Goal: Information Seeking & Learning: Check status

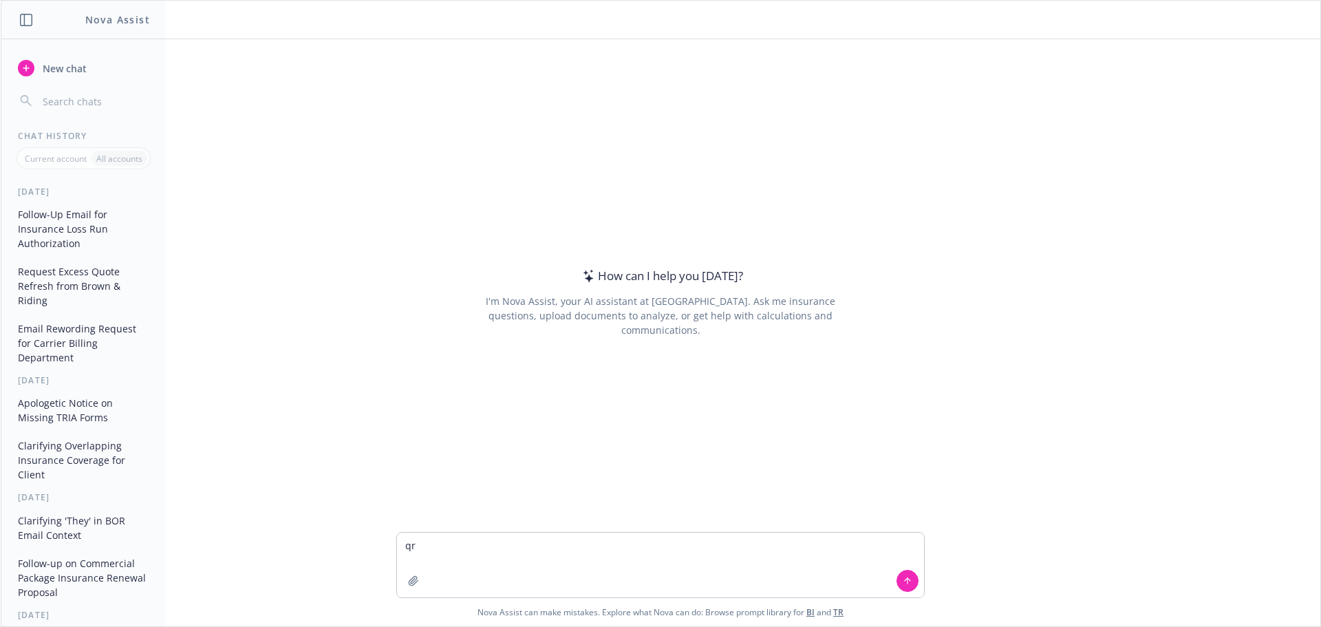
type textarea "q"
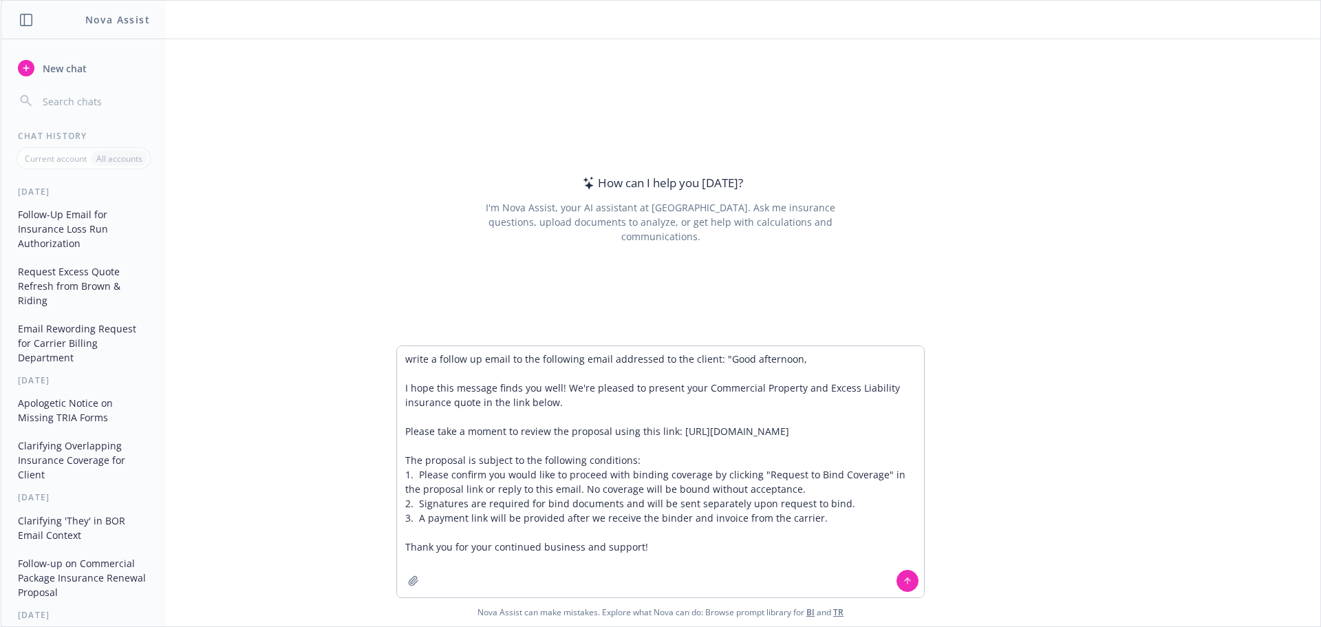
type textarea "write a follow up email to the following email addressed to the client: "Good a…"
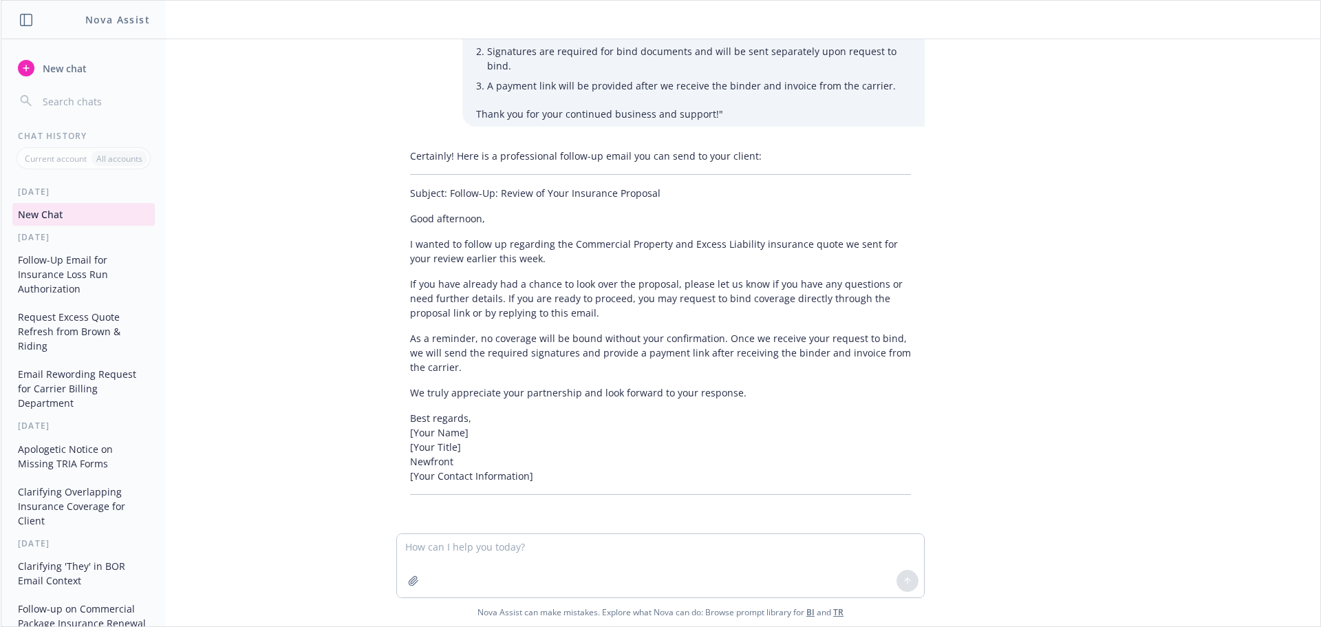
scroll to position [194, 0]
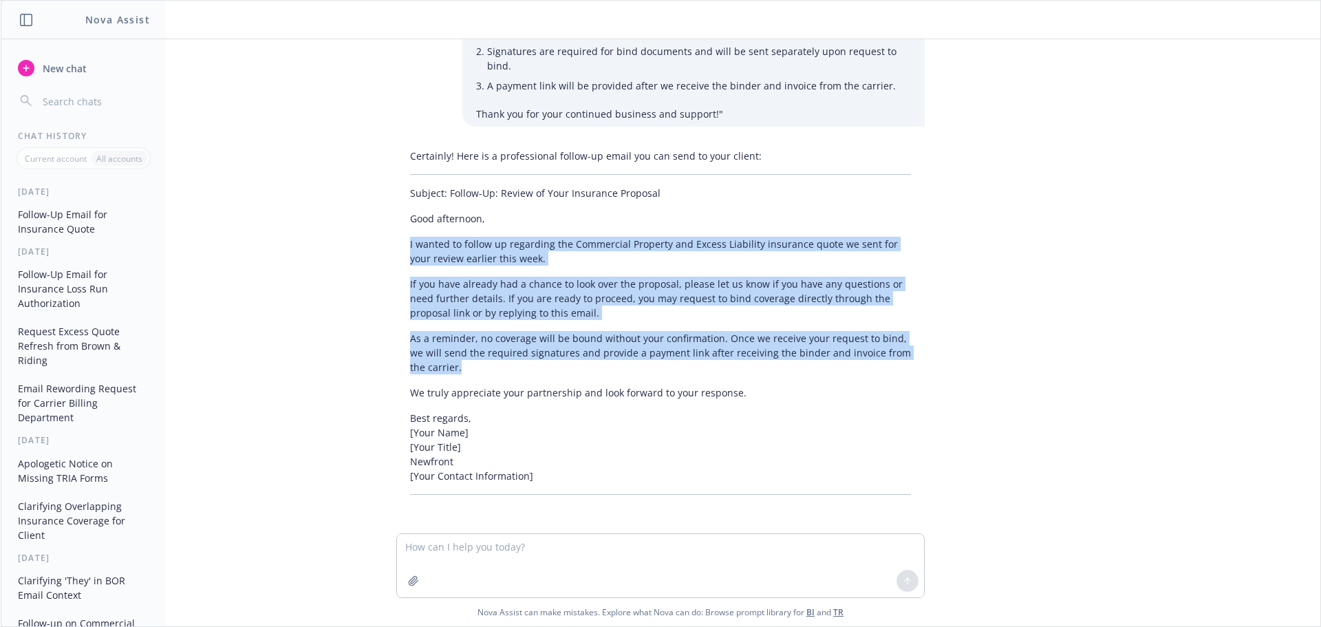
drag, startPoint x: 498, startPoint y: 373, endPoint x: 391, endPoint y: 240, distance: 170.3
click at [396, 240] on div "Certainly! Here is a professional follow-up email you can send to your client: …" at bounding box center [660, 321] width 528 height 357
copy div "I wanted to follow up regarding the Commercial Property and Excess Liability in…"
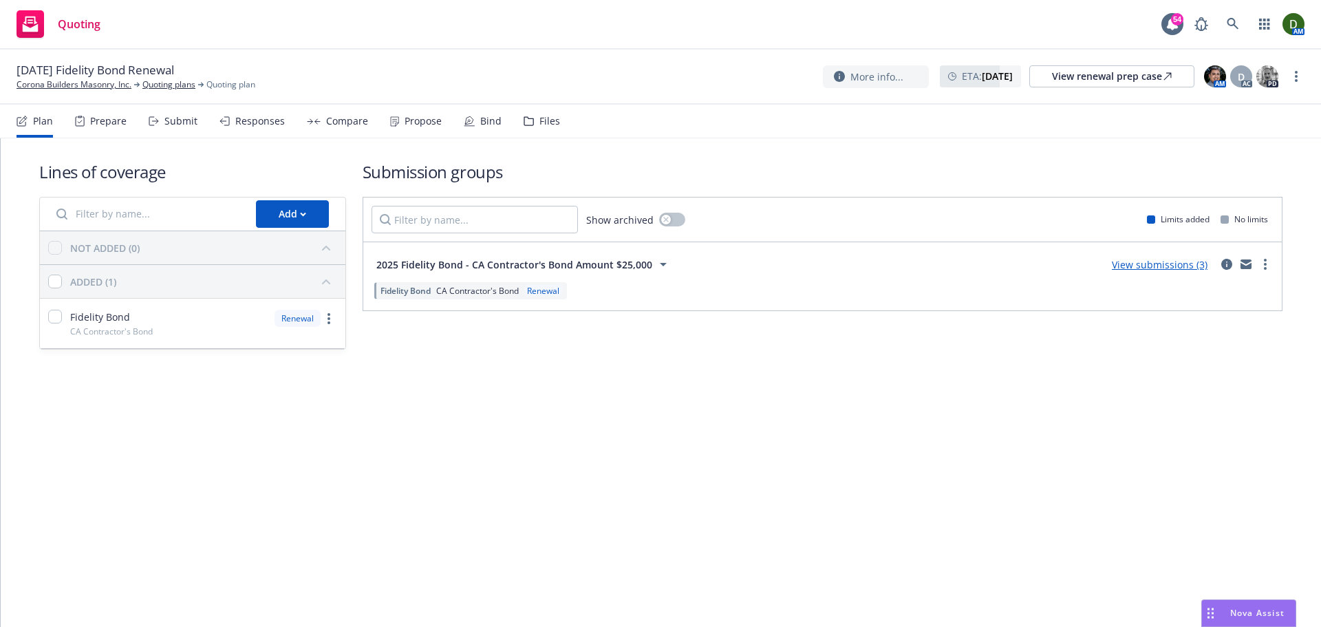
click at [390, 121] on icon at bounding box center [394, 121] width 9 height 10
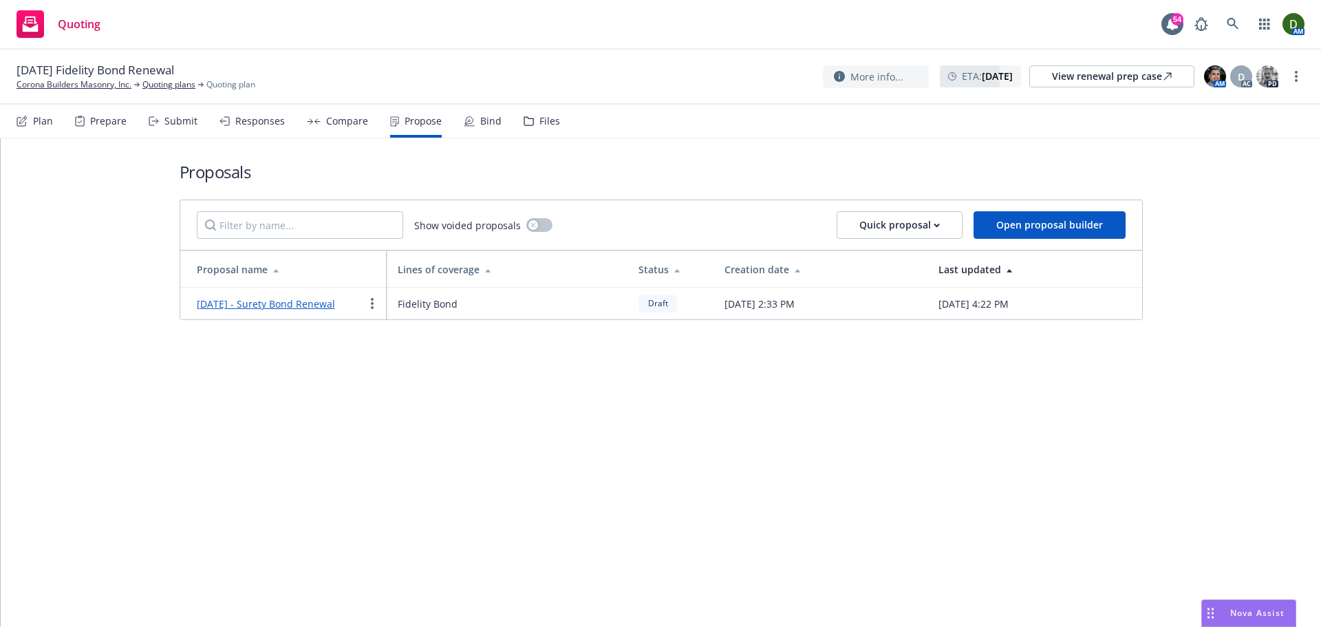
click at [308, 305] on link "[DATE] - Surety Bond Renewal" at bounding box center [266, 303] width 138 height 13
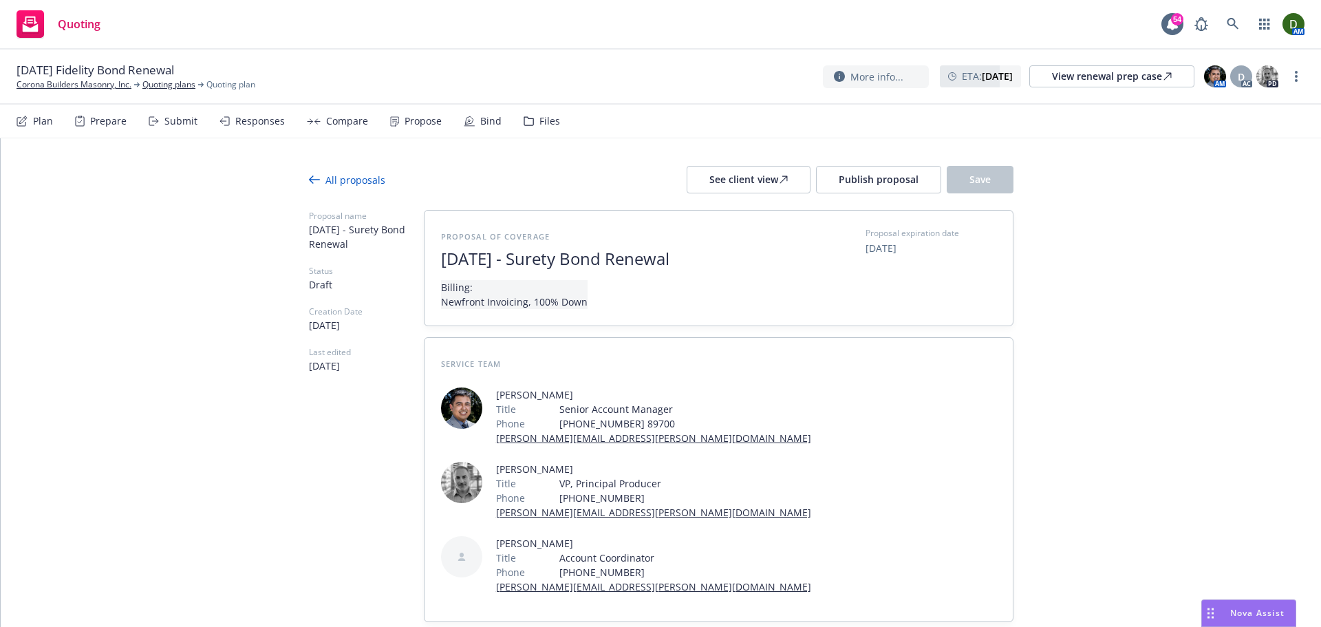
drag, startPoint x: 269, startPoint y: 473, endPoint x: 498, endPoint y: 290, distance: 293.1
type textarea "x"
